Goal: Find contact information: Find contact information

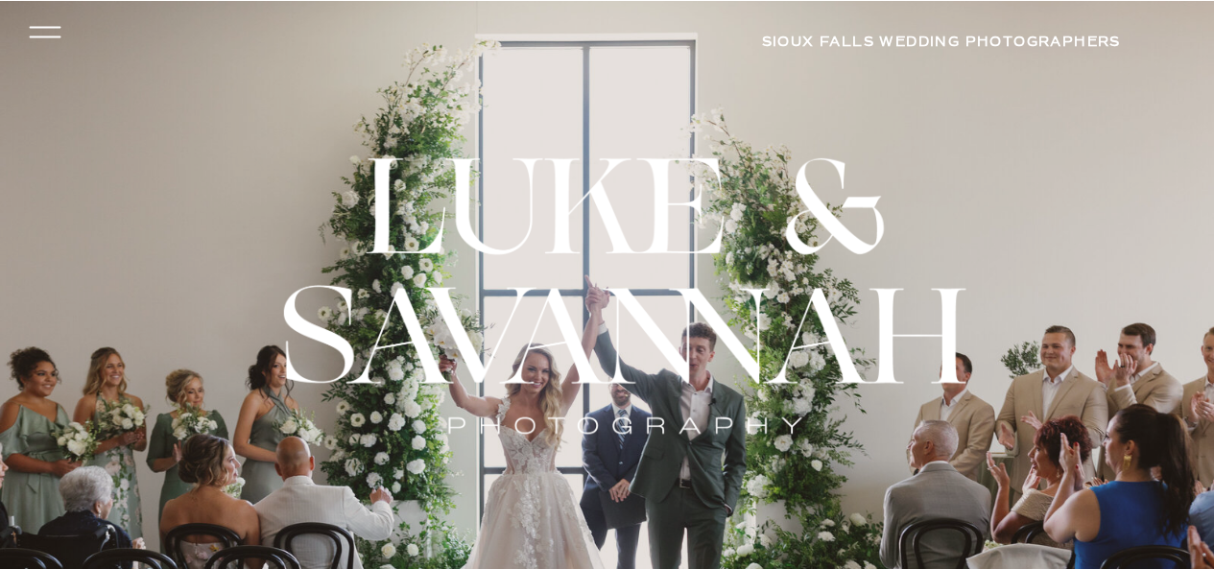
click at [38, 26] on icon at bounding box center [45, 27] width 32 height 2
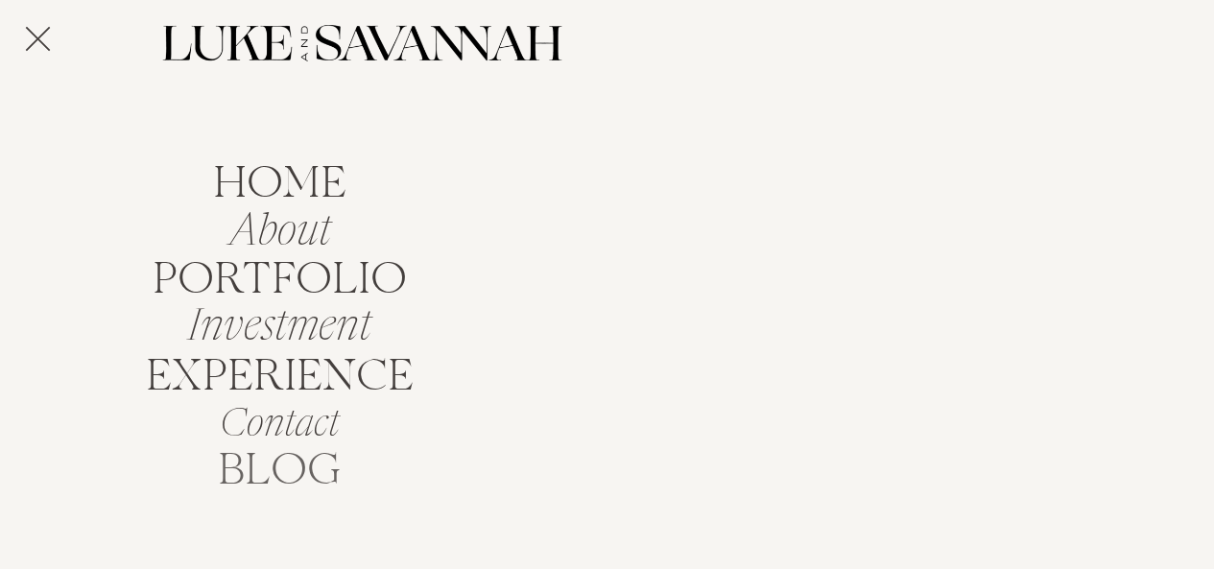
scroll to position [384, 0]
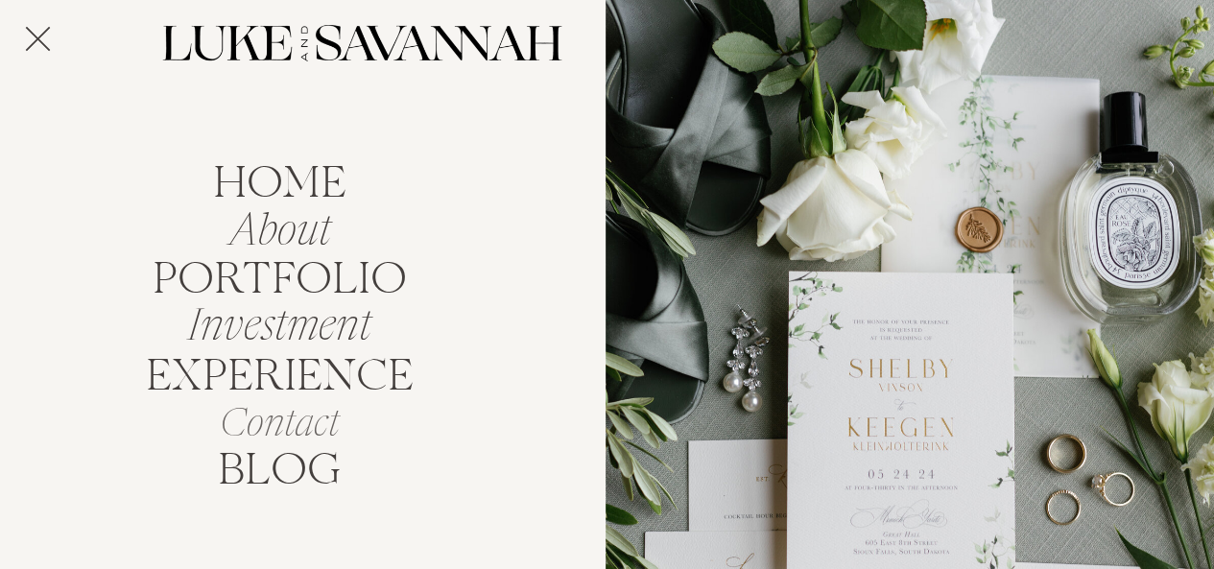
click at [293, 430] on nav "Contact" at bounding box center [279, 420] width 229 height 36
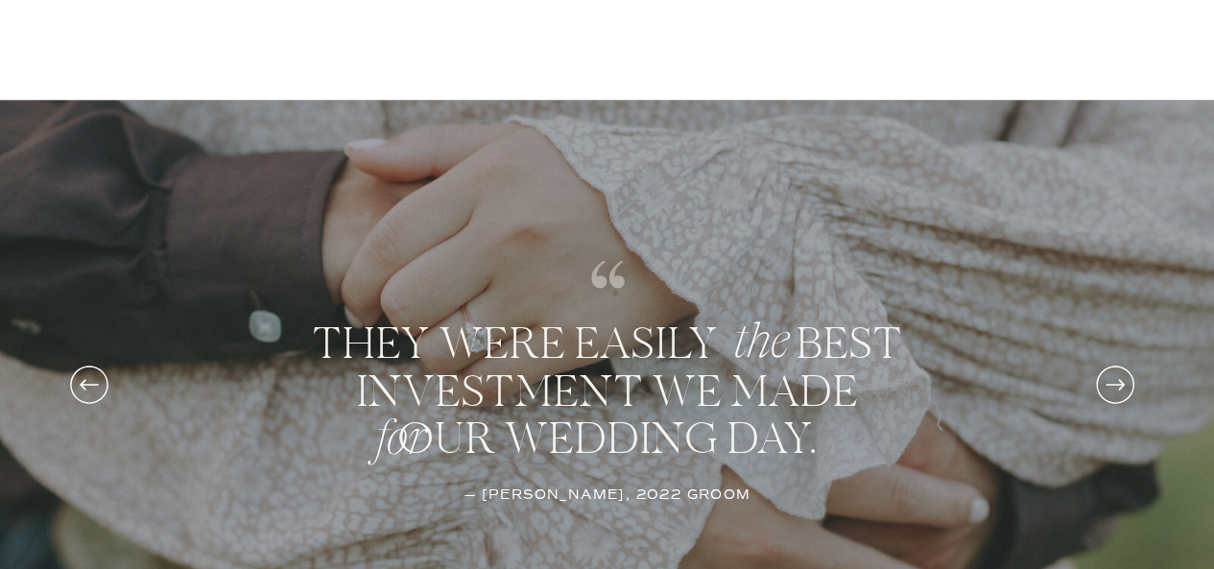
scroll to position [1152, 0]
